Goal: Task Accomplishment & Management: Complete application form

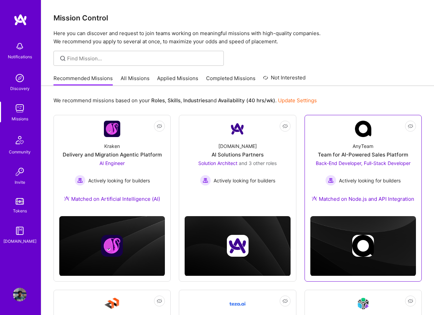
click at [347, 159] on div "AnyTeam Team for AI-Powered Sales Platform Back-End Developer, Full-Stack Devel…" at bounding box center [364, 174] width 106 height 74
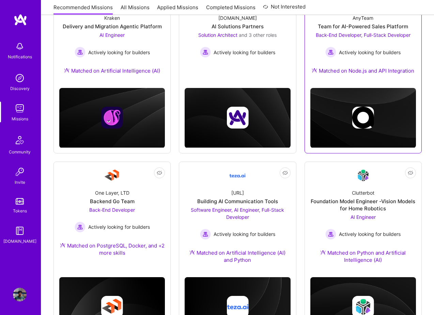
scroll to position [129, 0]
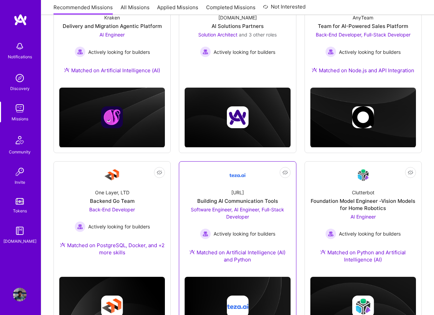
click at [251, 210] on span "Software Engineer, AI Engineer, Full-Stack Developer" at bounding box center [237, 213] width 93 height 13
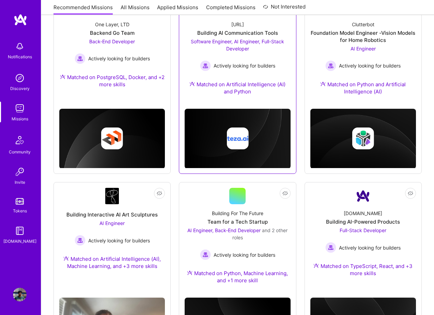
scroll to position [297, 0]
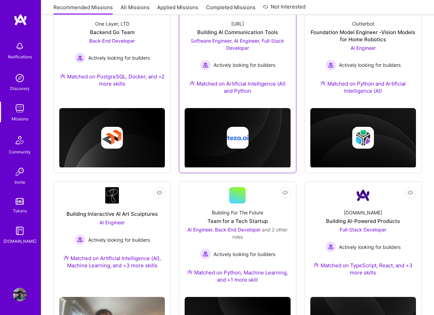
click at [245, 240] on div "AI Engineer, Back-End Developer and 2 other roles" at bounding box center [238, 233] width 106 height 14
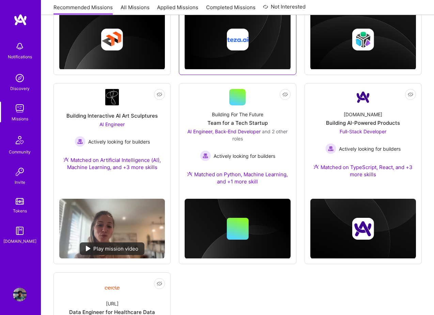
scroll to position [396, 0]
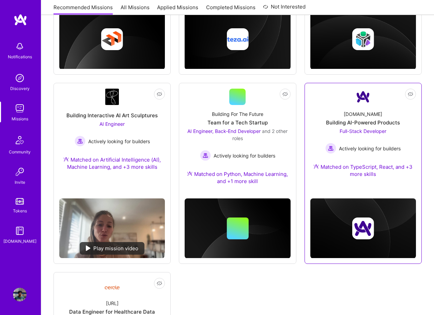
click at [365, 132] on span "Full-Stack Developer" at bounding box center [363, 131] width 47 height 6
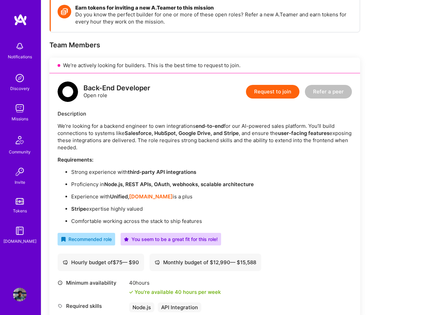
scroll to position [90, 0]
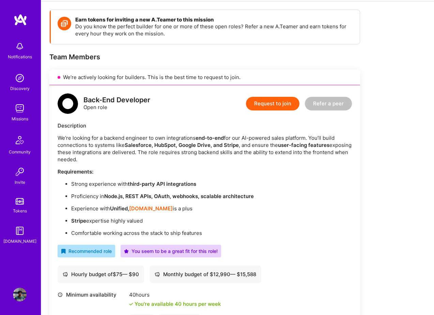
click at [265, 104] on button "Request to join" at bounding box center [273, 104] width 54 height 14
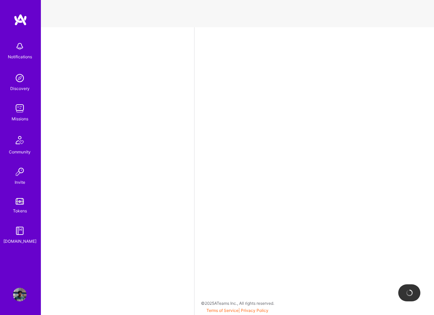
select select "GB"
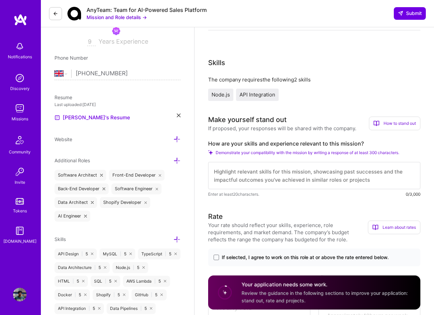
scroll to position [124, 0]
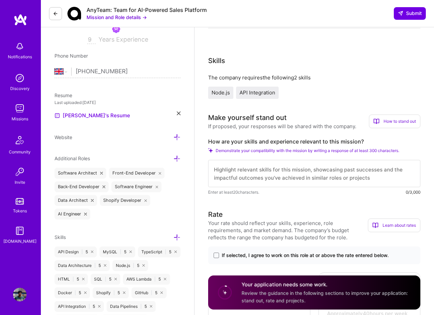
click at [273, 172] on textarea at bounding box center [314, 173] width 212 height 27
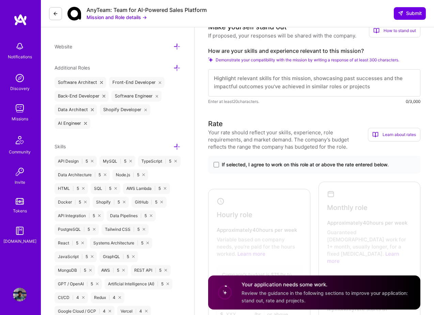
scroll to position [216, 0]
click at [215, 167] on label "If selected, I agree to work on this role at or above the rate entered below." at bounding box center [315, 164] width 202 height 7
click at [0, 0] on input "If selected, I agree to work on this role at or above the rate entered below." at bounding box center [0, 0] width 0 height 0
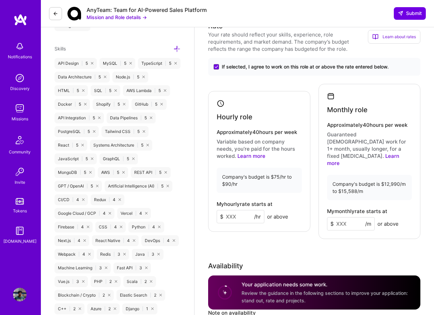
scroll to position [333, 0]
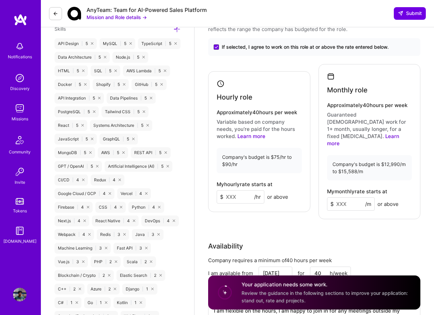
click at [234, 191] on input at bounding box center [241, 196] width 48 height 13
type input "90"
click at [323, 209] on div "Rate Your rate should reflect your skills, experience, role requirements, and m…" at bounding box center [314, 169] width 212 height 337
click at [342, 197] on input at bounding box center [351, 203] width 48 height 13
type input "15500"
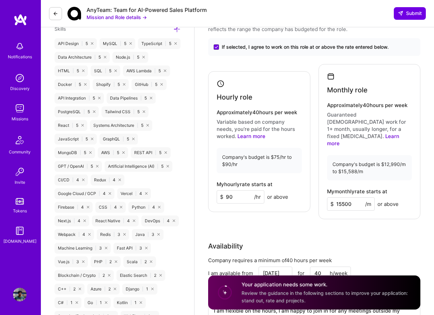
click at [356, 207] on div "Rate Your rate should reflect your skills, experience, role requirements, and m…" at bounding box center [314, 169] width 212 height 337
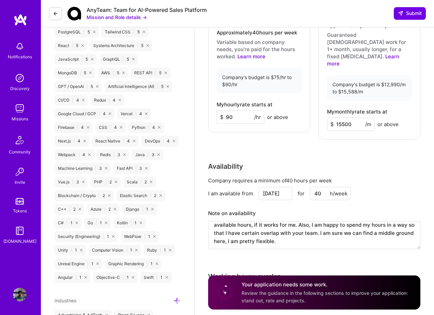
scroll to position [16, 0]
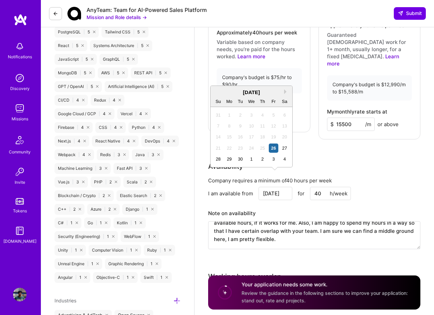
click at [280, 187] on input "Sep 26" at bounding box center [276, 193] width 34 height 13
click at [232, 158] on div "29" at bounding box center [229, 158] width 9 height 9
type input "Sep 29"
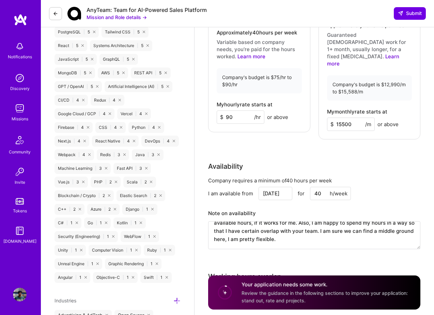
click at [362, 161] on div "Availability" at bounding box center [314, 166] width 212 height 10
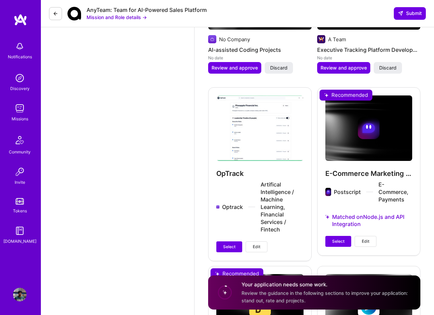
scroll to position [879, 0]
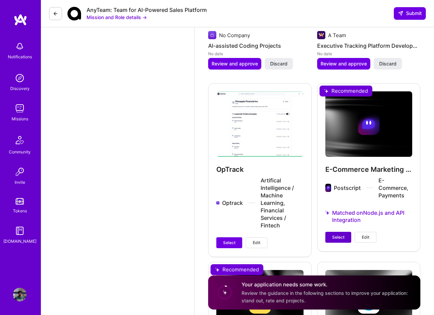
click at [343, 234] on span "Select" at bounding box center [338, 237] width 12 height 6
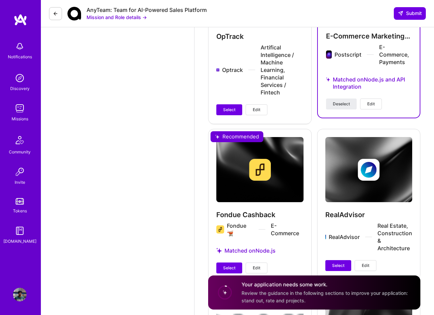
scroll to position [1009, 0]
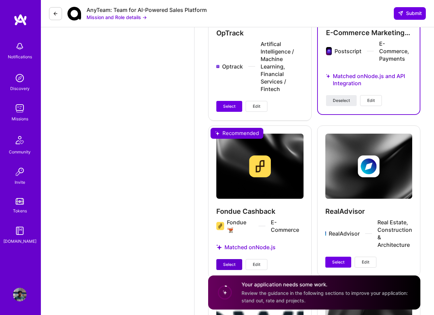
click at [229, 262] on span "Select" at bounding box center [229, 265] width 12 height 6
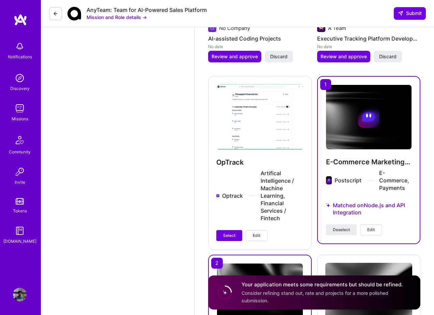
scroll to position [898, 0]
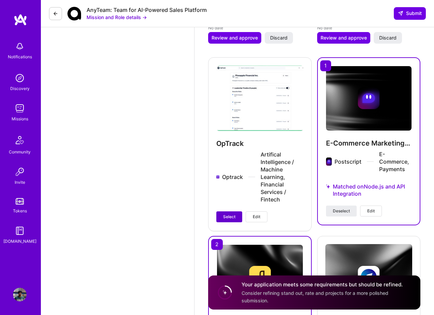
click at [237, 211] on button "Select" at bounding box center [230, 216] width 26 height 11
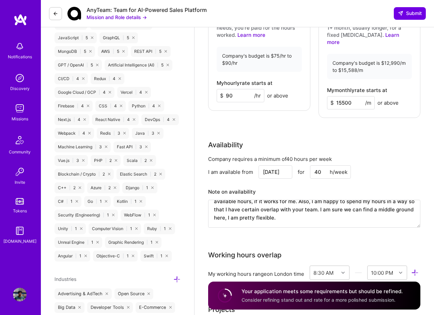
scroll to position [430, 0]
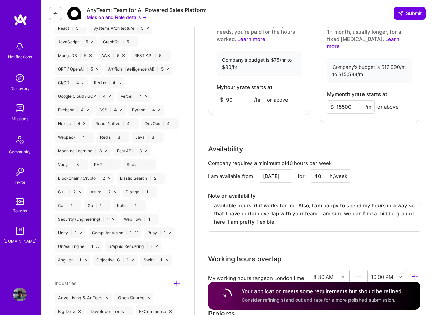
click at [353, 100] on input "15500" at bounding box center [351, 106] width 48 height 13
type input "15000"
click at [322, 115] on div "Rate Your rate should reflect your skills, experience, role requirements, and m…" at bounding box center [314, 72] width 212 height 337
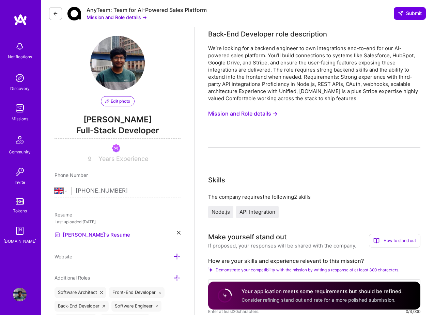
scroll to position [0, 0]
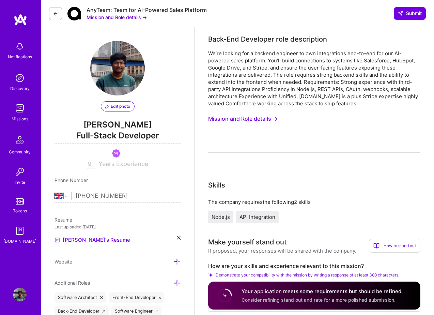
click at [258, 117] on button "Mission and Role details →" at bounding box center [243, 119] width 70 height 13
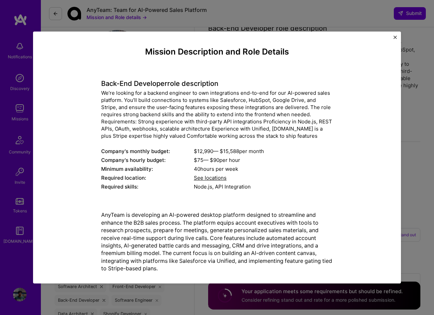
click at [396, 39] on button "Close" at bounding box center [395, 38] width 3 height 7
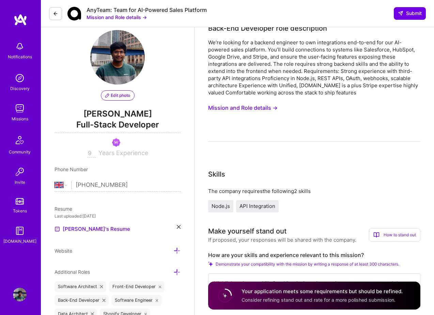
click at [134, 18] on button "Mission and Role details →" at bounding box center [117, 17] width 60 height 7
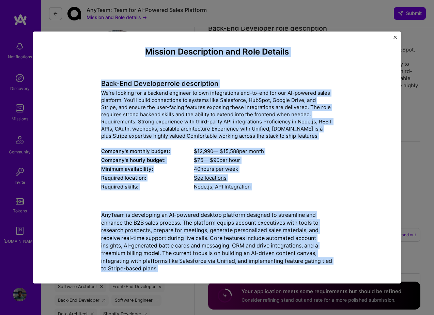
drag, startPoint x: 144, startPoint y: 48, endPoint x: 327, endPoint y: 280, distance: 295.0
click at [327, 280] on div "Mission Description and Role Details Back-End Developer role description We’re …" at bounding box center [217, 157] width 368 height 252
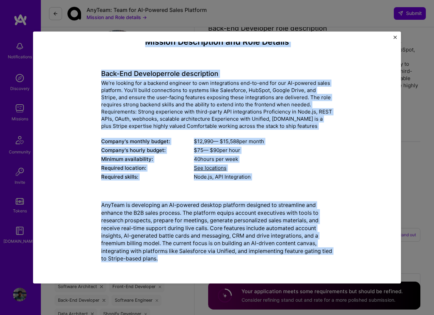
copy div "Mission Description and Role Details Back-End Developer role description We’re …"
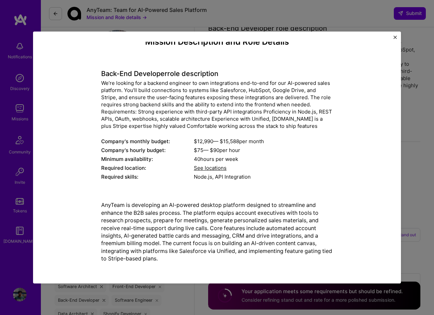
click at [393, 36] on div "Mission Description and Role Details Back-End Developer role description We’re …" at bounding box center [217, 157] width 368 height 252
click at [397, 38] on img "Close" at bounding box center [395, 36] width 3 height 3
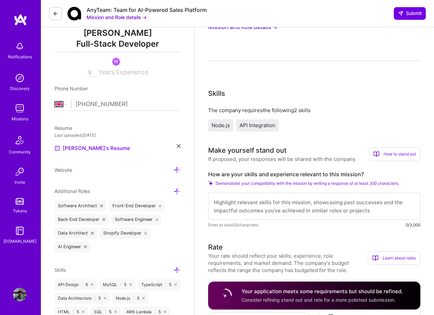
scroll to position [98, 0]
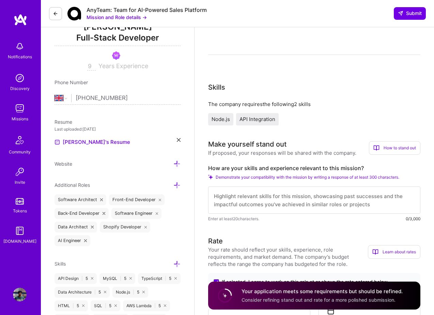
click at [287, 168] on label "How are your skills and experience relevant to this mission?" at bounding box center [314, 168] width 212 height 7
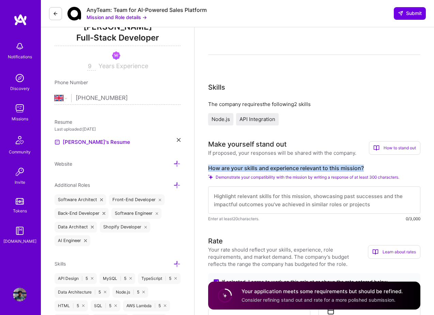
click at [287, 168] on label "How are your skills and experience relevant to this mission?" at bounding box center [314, 168] width 212 height 7
copy label "How are your skills and experience relevant to this mission?"
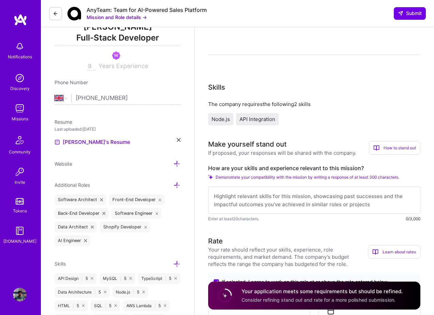
click at [333, 123] on div "Node.js API Integration" at bounding box center [314, 119] width 212 height 12
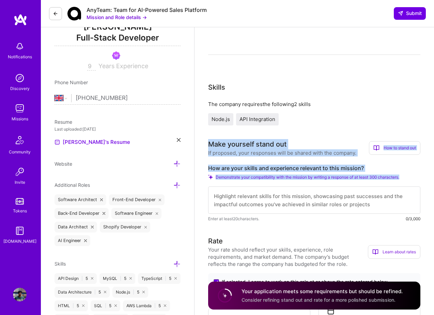
drag, startPoint x: 207, startPoint y: 141, endPoint x: 407, endPoint y: 190, distance: 205.7
copy div "Make yourself stand out If proposed, your responses will be shared with the com…"
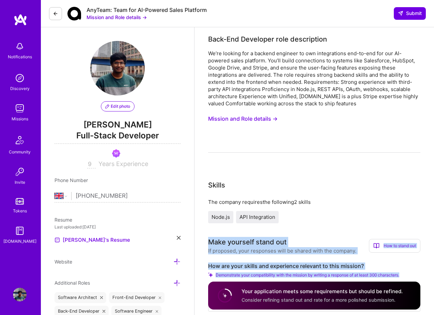
click at [125, 18] on button "Mission and Role details →" at bounding box center [117, 17] width 60 height 7
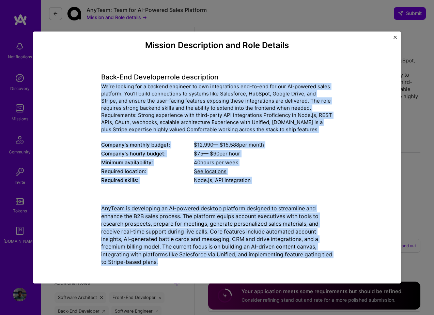
scroll to position [10, 0]
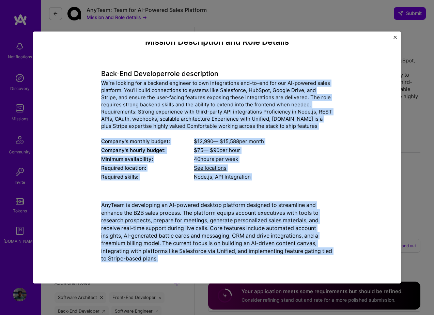
drag, startPoint x: 100, startPoint y: 93, endPoint x: 272, endPoint y: 270, distance: 247.9
click at [272, 270] on div "Mission Description and Role Details Back-End Developer role description We’re …" at bounding box center [217, 158] width 348 height 232
copy div "We’re looking for a backend engineer to own integrations end-to-end for our AI-…"
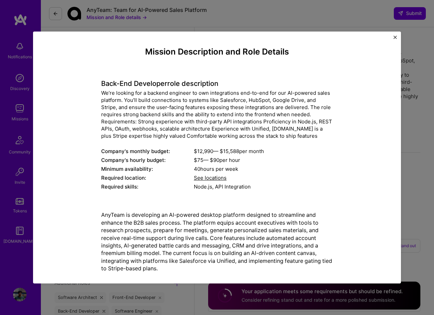
click at [397, 35] on div "Mission Description and Role Details Back-End Developer role description We’re …" at bounding box center [217, 157] width 368 height 252
click at [395, 36] on img "Close" at bounding box center [395, 36] width 3 height 3
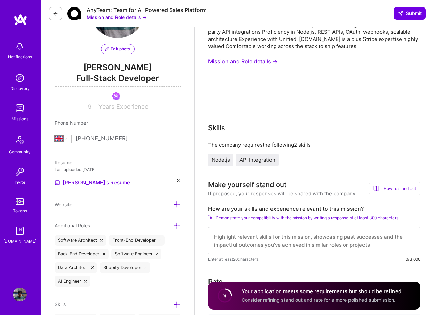
scroll to position [60, 0]
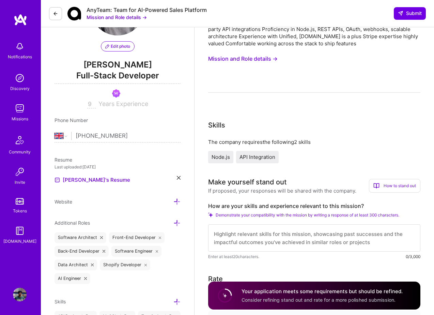
click at [246, 205] on label "How are your skills and experience relevant to this mission?" at bounding box center [314, 206] width 212 height 7
copy label "How are your skills and experience relevant to this mission?"
click at [227, 236] on textarea at bounding box center [314, 237] width 212 height 27
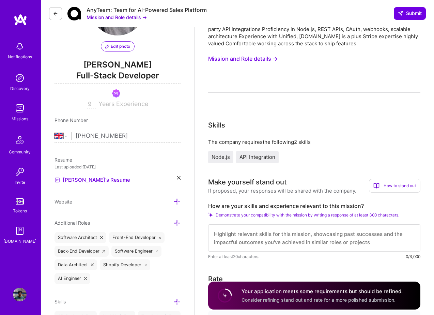
paste textarea "I bring over 9 years of experience building scalable backend systems and integr…"
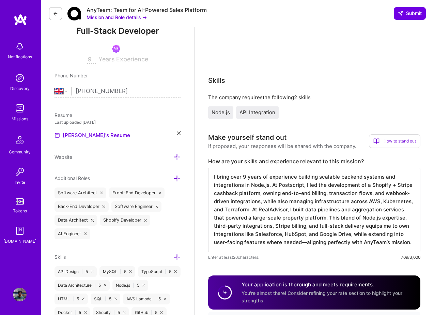
scroll to position [108, 0]
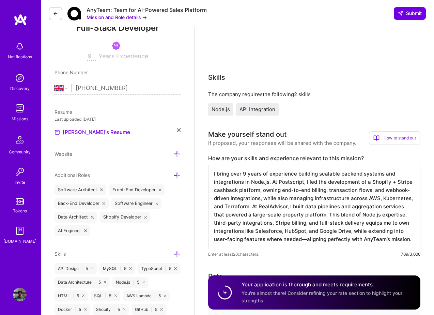
click at [306, 240] on textarea "I bring over 9 years of experience building scalable backend systems and integr…" at bounding box center [314, 207] width 212 height 85
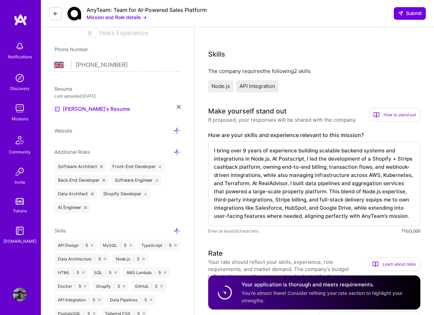
scroll to position [132, 0]
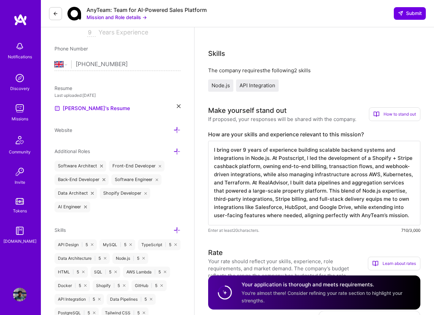
click at [404, 197] on textarea "I bring over 9 years of experience building scalable backend systems and integr…" at bounding box center [314, 183] width 212 height 85
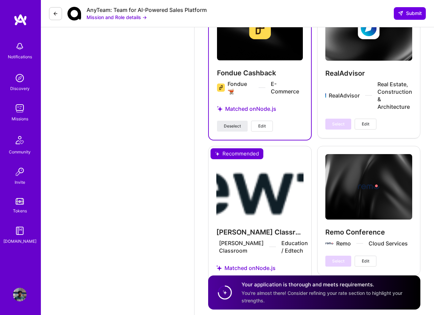
scroll to position [1216, 0]
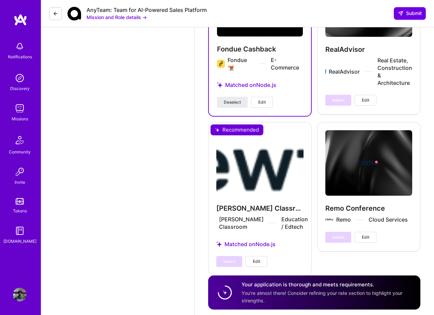
type textarea "I bring over 9 years of experience building scalable backend systems and integr…"
click at [227, 256] on div "Select Edit" at bounding box center [242, 261] width 51 height 11
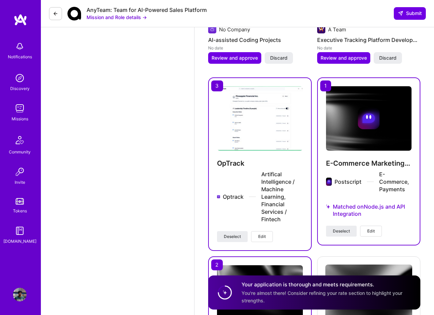
scroll to position [924, 0]
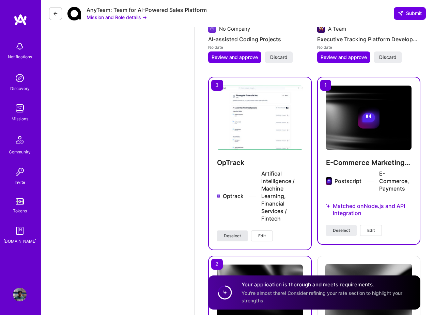
click at [236, 231] on button "Deselect" at bounding box center [232, 236] width 31 height 11
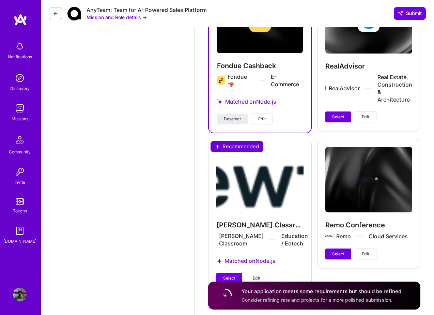
scroll to position [1210, 0]
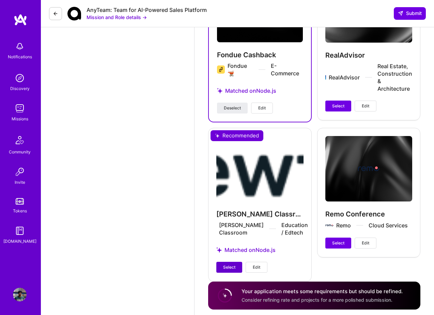
click at [225, 264] on span "Select" at bounding box center [229, 267] width 12 height 6
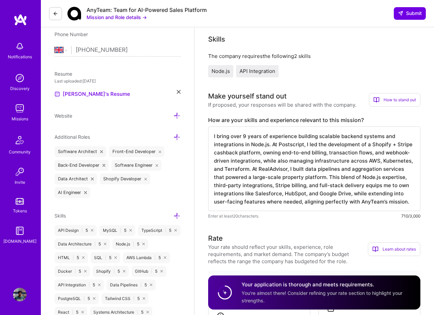
scroll to position [1, 0]
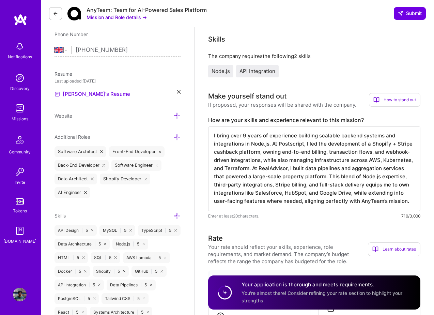
click at [282, 180] on textarea "I bring over 9 years of experience building scalable backend systems and integr…" at bounding box center [314, 169] width 212 height 85
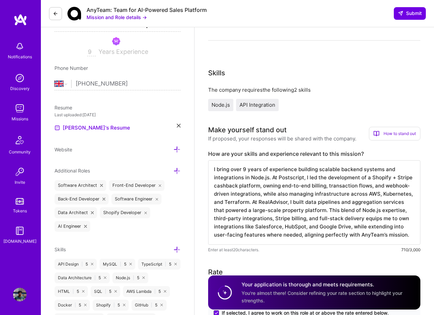
scroll to position [110, 0]
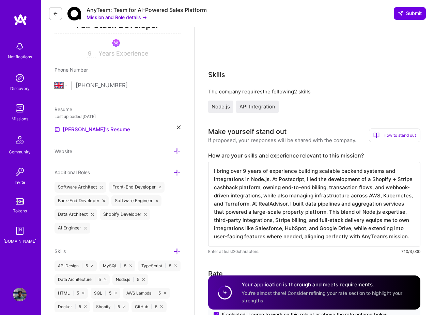
click at [226, 109] on span "Node.js" at bounding box center [221, 106] width 18 height 6
click at [219, 104] on span "Node.js" at bounding box center [221, 106] width 18 height 6
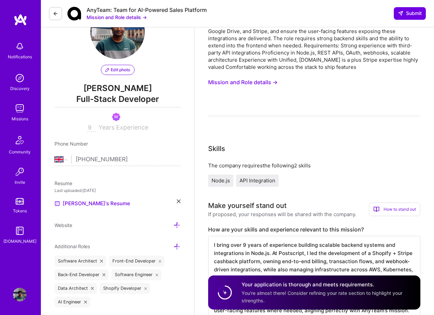
scroll to position [37, 0]
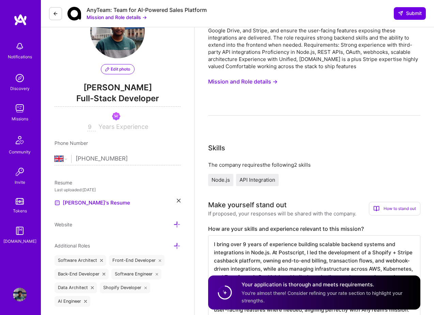
click at [229, 291] on circle at bounding box center [225, 292] width 13 height 13
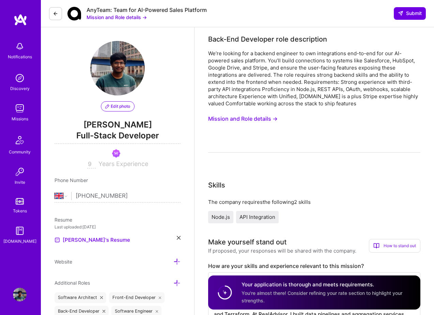
click at [388, 246] on div "How to stand out" at bounding box center [394, 246] width 51 height 14
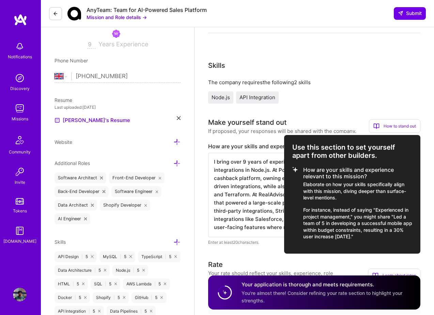
scroll to position [128, 0]
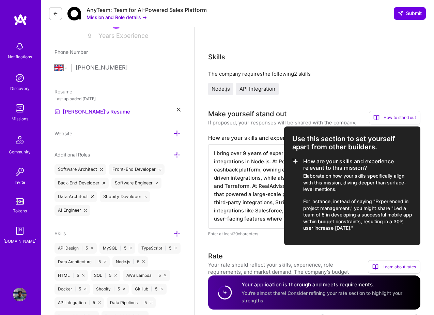
click at [385, 76] on div at bounding box center [217, 157] width 434 height 315
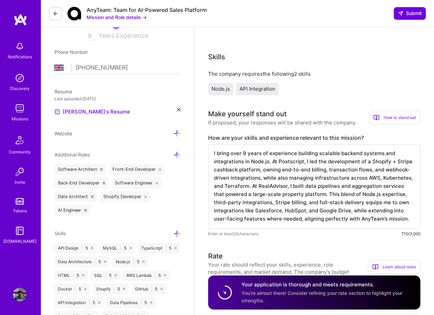
click at [403, 20] on div "AnyTeam: Team for AI-Powered Sales Platform Mission and Role details → Submit" at bounding box center [238, 13] width 394 height 27
click at [404, 9] on button "Submit" at bounding box center [410, 13] width 32 height 12
click at [406, 14] on span "Submit" at bounding box center [410, 13] width 24 height 7
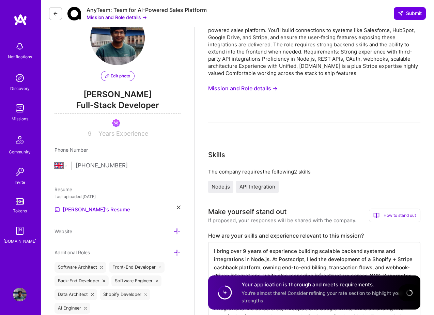
scroll to position [0, 0]
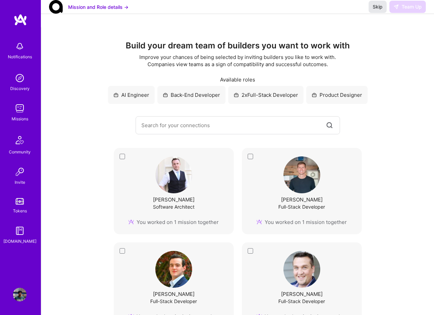
click at [375, 10] on span "Skip" at bounding box center [378, 6] width 10 height 7
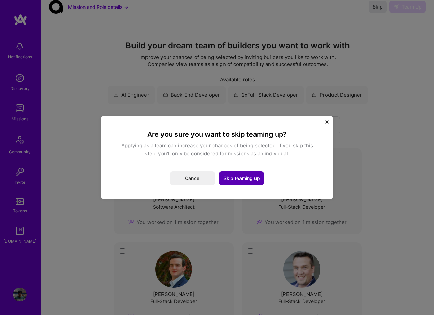
click at [248, 181] on button "Skip teaming up" at bounding box center [241, 179] width 45 height 14
